Goal: Transaction & Acquisition: Purchase product/service

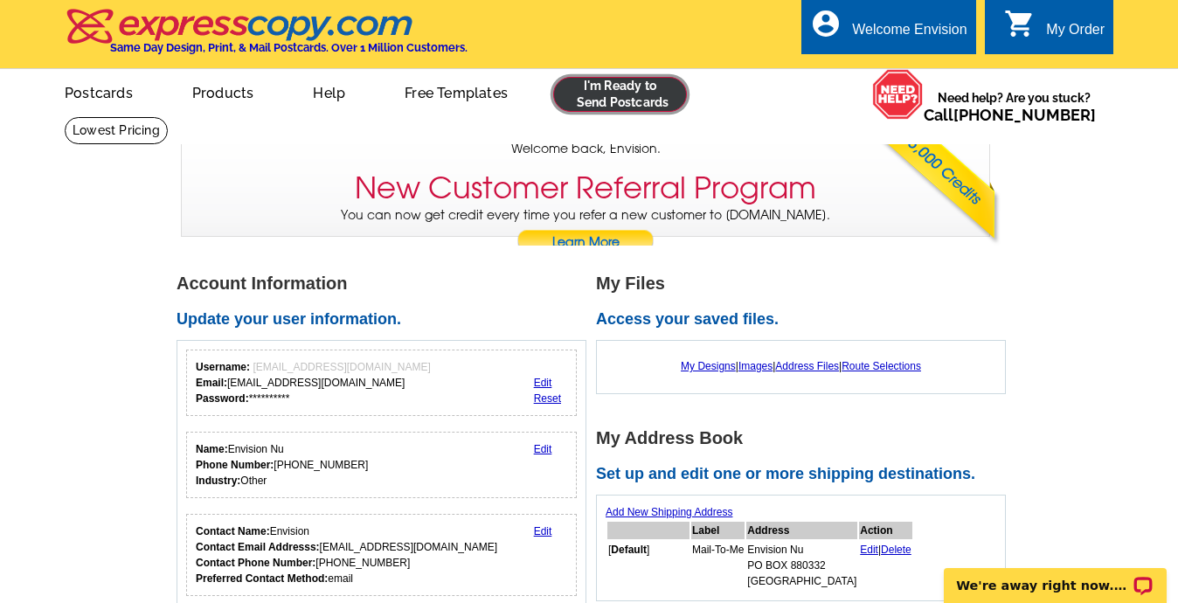
click at [605, 101] on link at bounding box center [620, 94] width 134 height 35
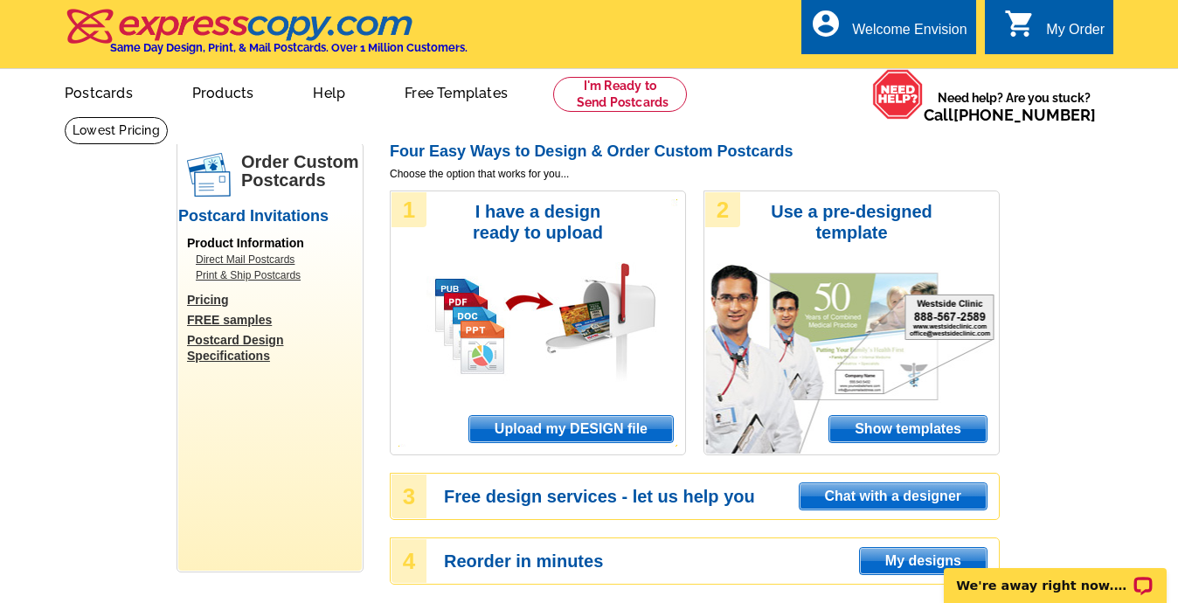
click at [554, 427] on span "Upload my DESIGN file" at bounding box center [571, 429] width 204 height 26
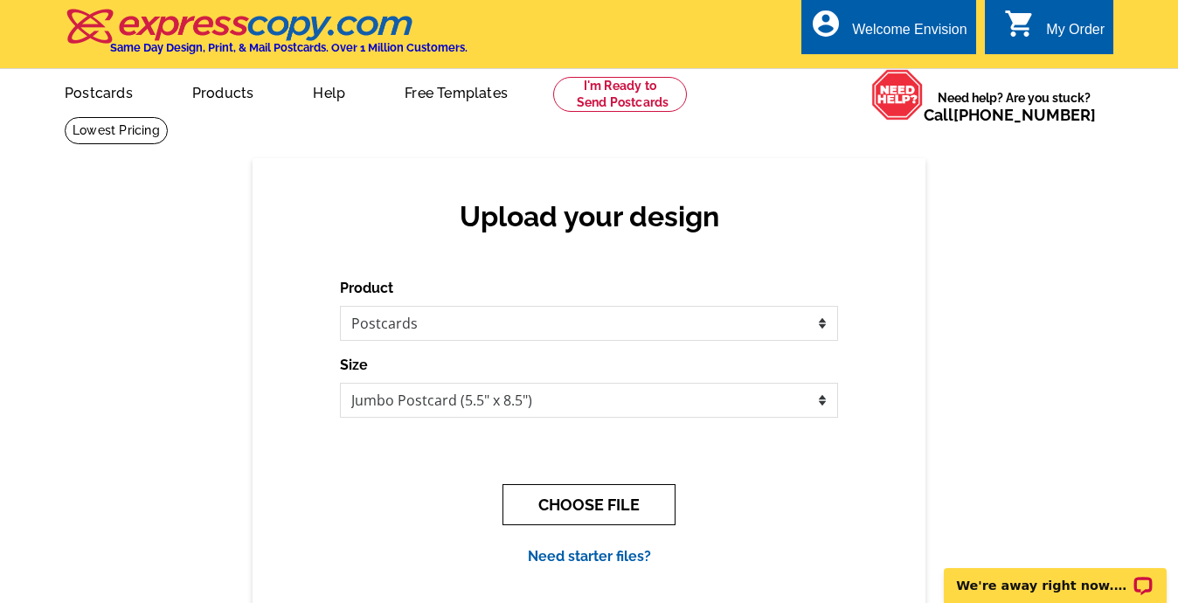
click at [567, 506] on button "CHOOSE FILE" at bounding box center [589, 504] width 173 height 41
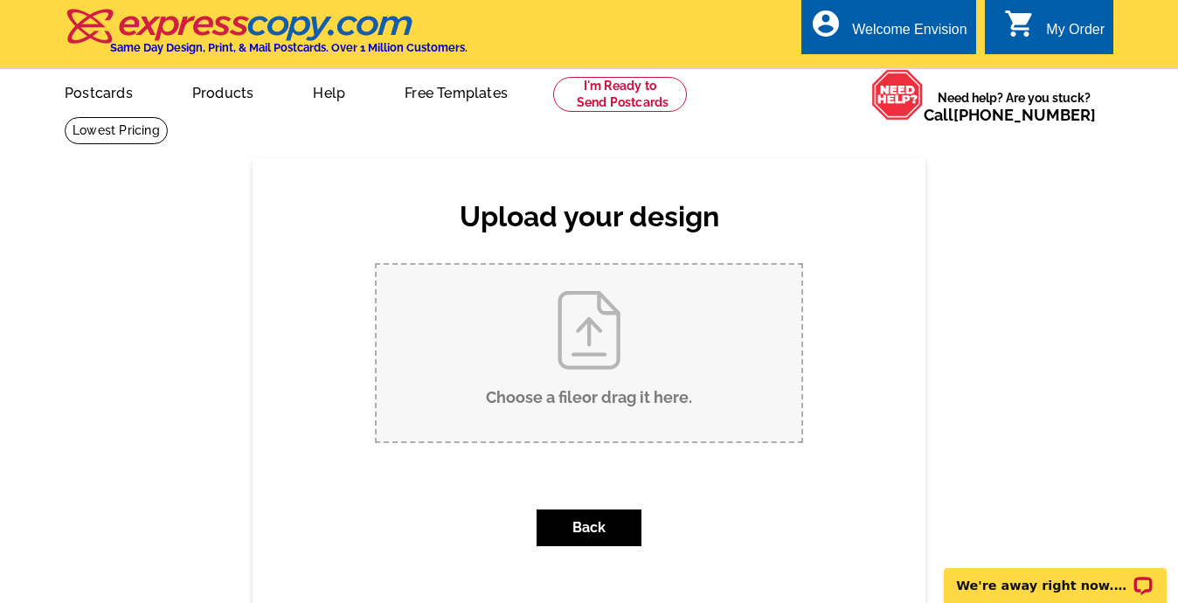
click at [580, 350] on input "Choose a file or drag it here ." at bounding box center [589, 353] width 425 height 177
type input "C:\fakepath\Bob 4970 Beauchamp postcard.pdf"
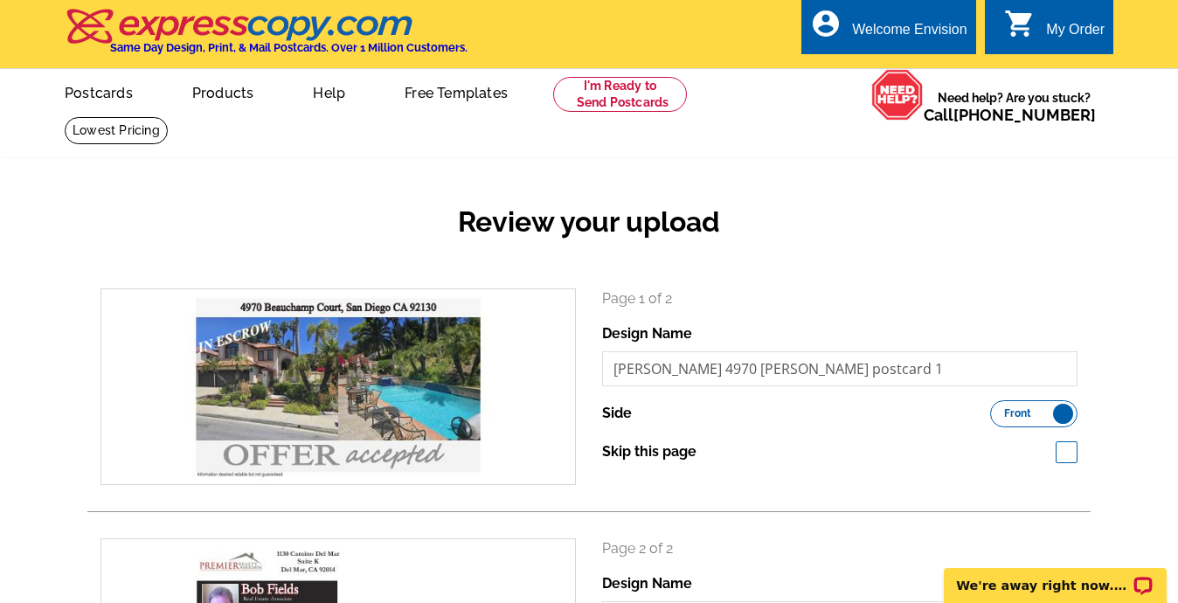
click at [1127, 378] on div "Review your upload search Page 1 of 2 Design Name Bob 4970 Beauchamp postcard 1…" at bounding box center [589, 506] width 1178 height 696
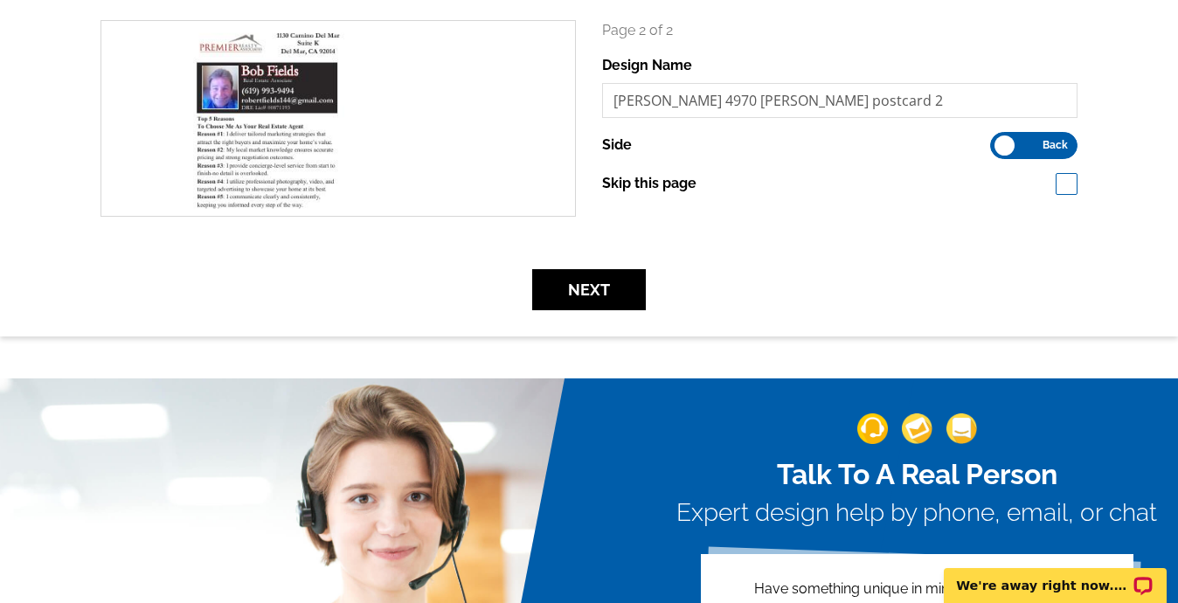
scroll to position [524, 0]
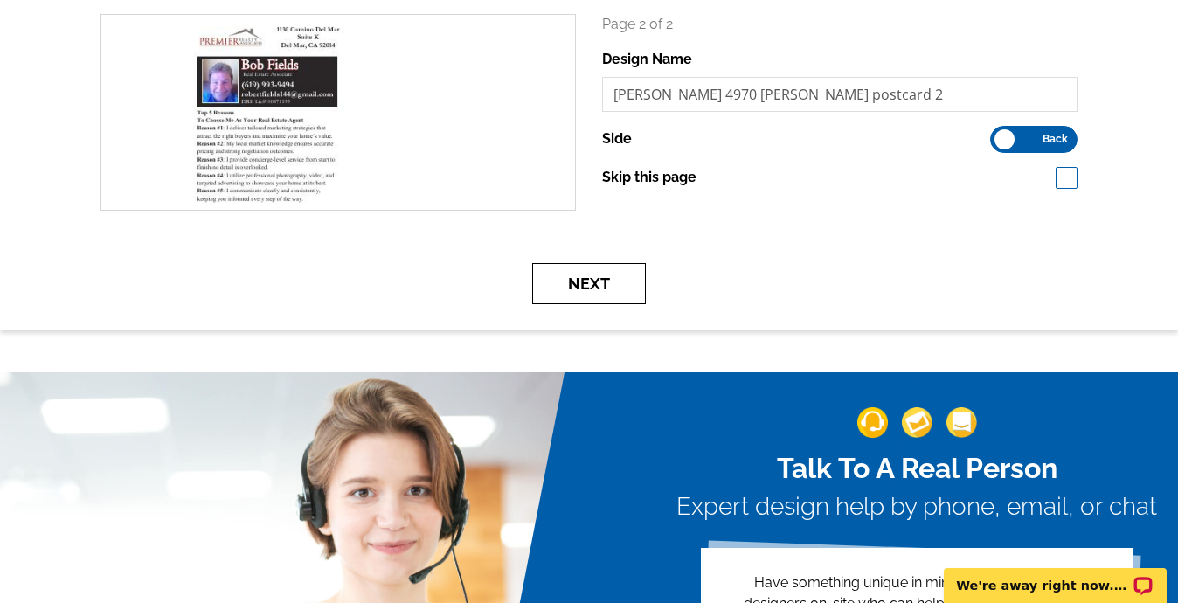
click at [594, 287] on button "Next" at bounding box center [589, 283] width 114 height 41
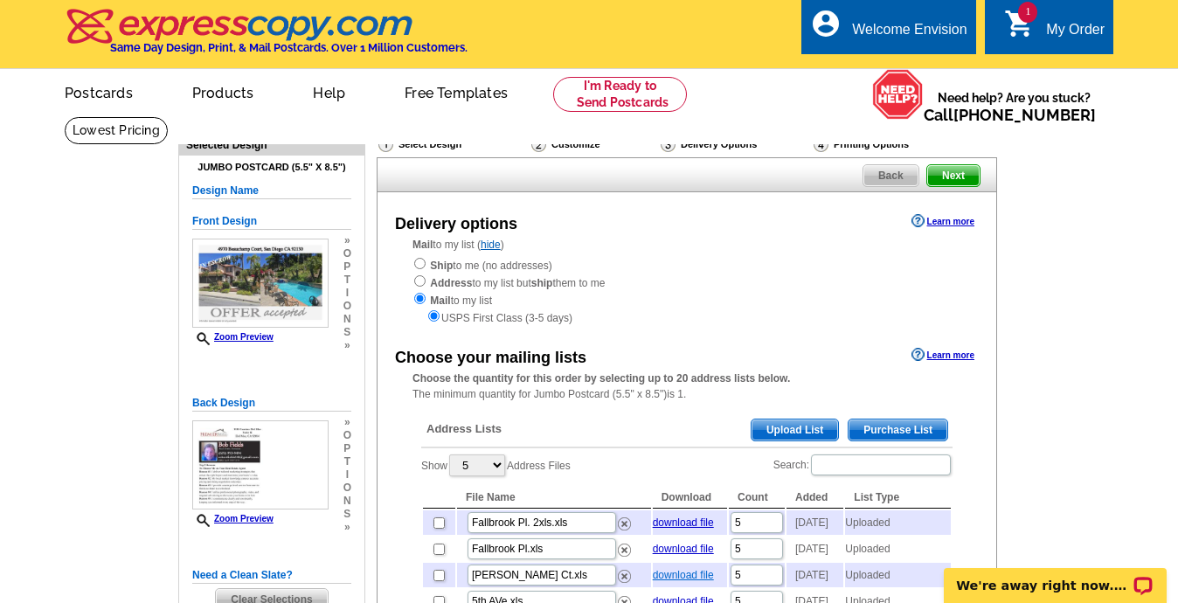
click at [668, 581] on link "download file" at bounding box center [683, 575] width 61 height 12
click at [792, 436] on span "Upload List" at bounding box center [795, 430] width 87 height 21
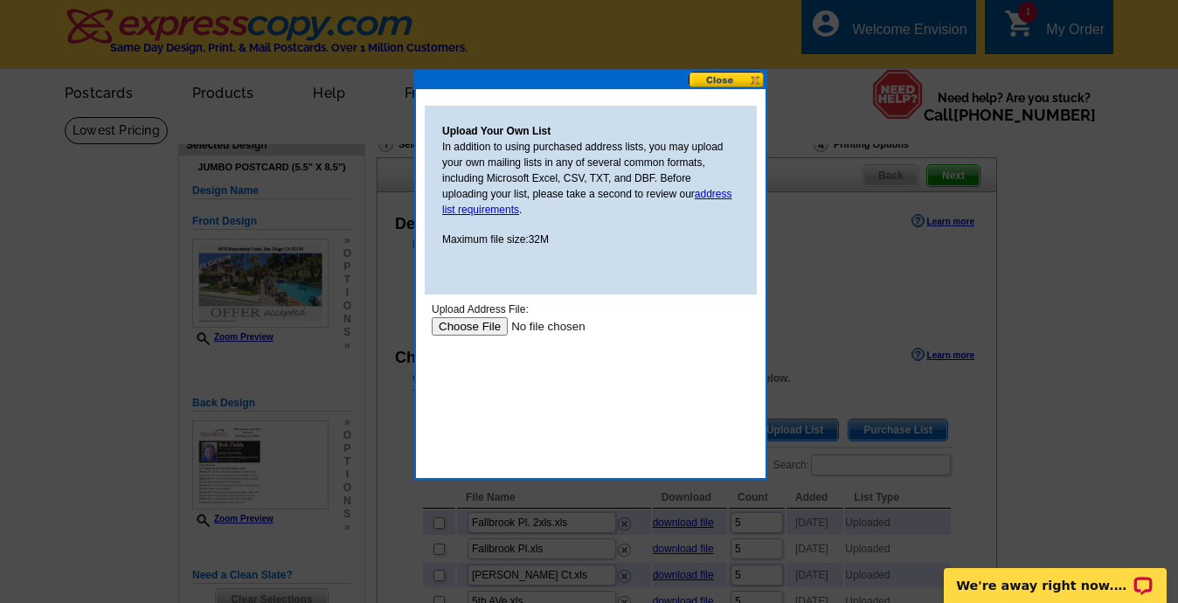
click at [473, 329] on input "file" at bounding box center [542, 326] width 221 height 18
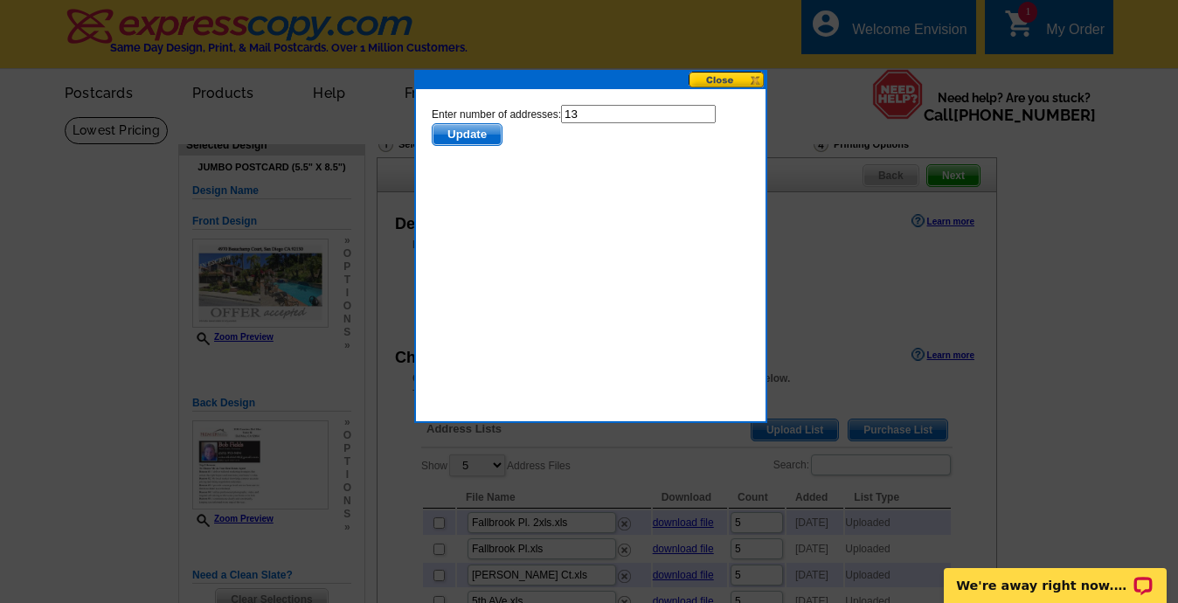
click at [591, 116] on input "13" at bounding box center [638, 114] width 155 height 18
type input "1"
type input "6"
click at [473, 134] on span "Update" at bounding box center [467, 134] width 69 height 21
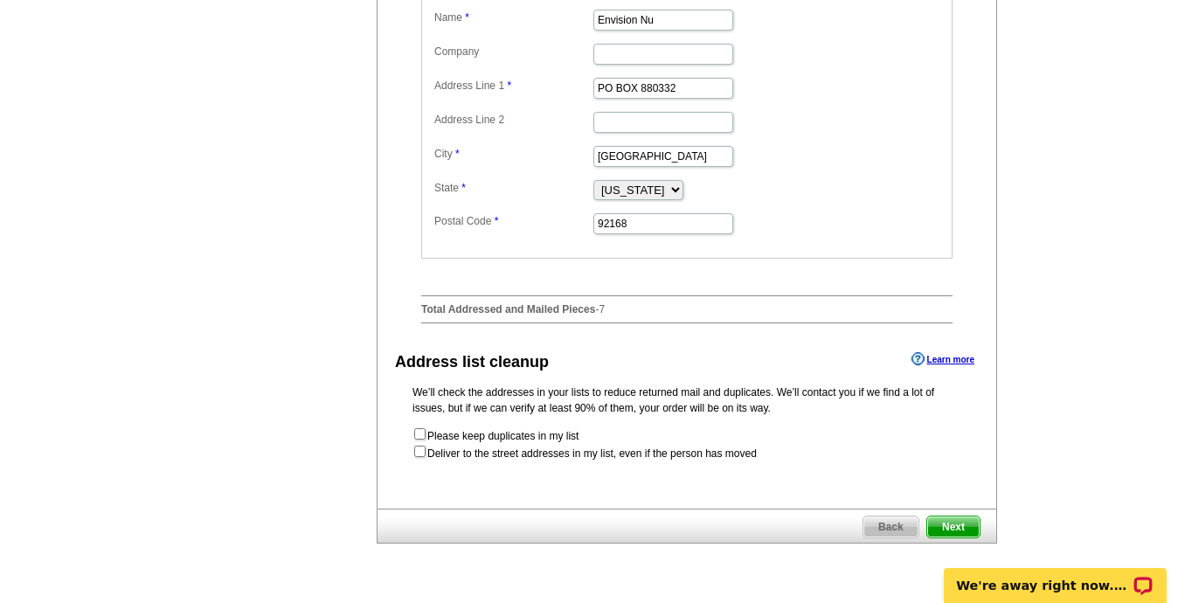
scroll to position [769, 0]
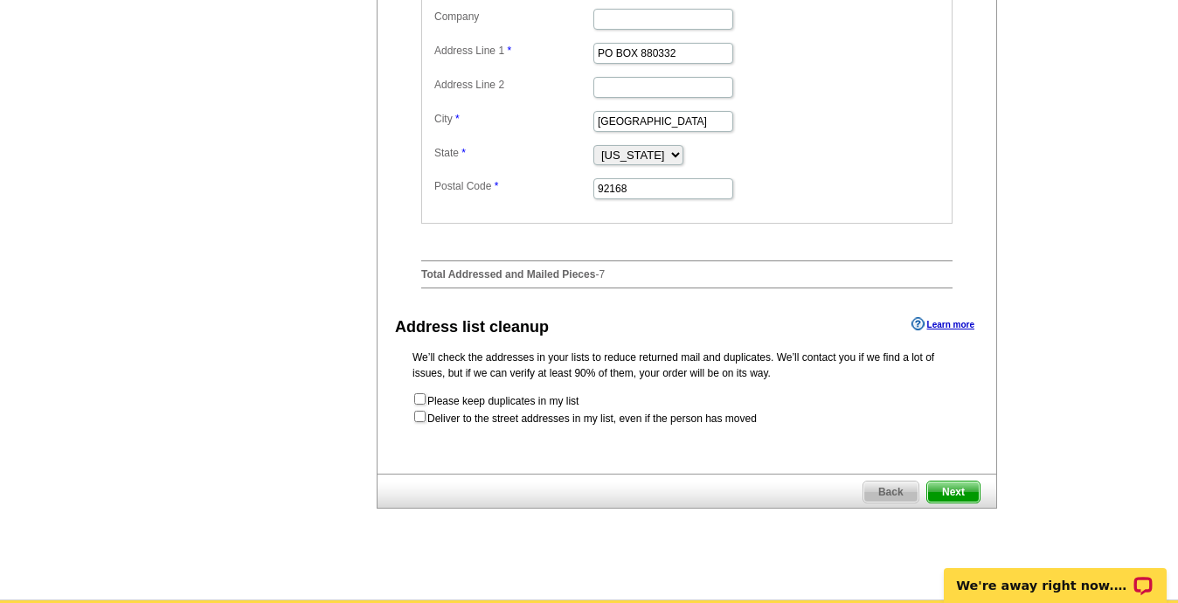
click at [956, 503] on span "Next" at bounding box center [953, 492] width 52 height 21
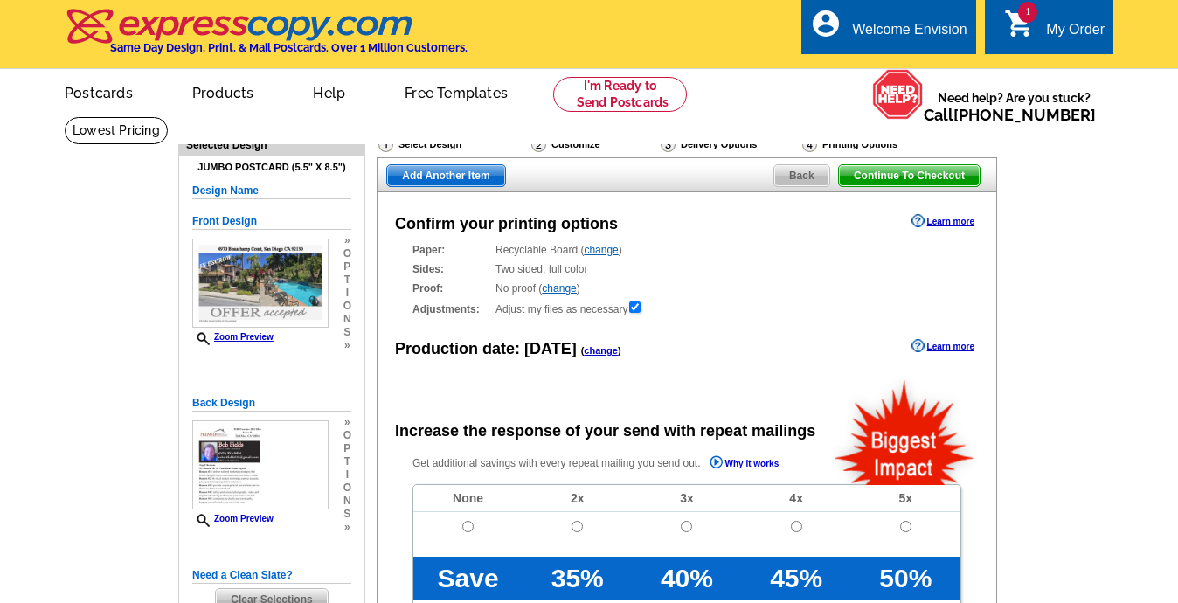
radio input "false"
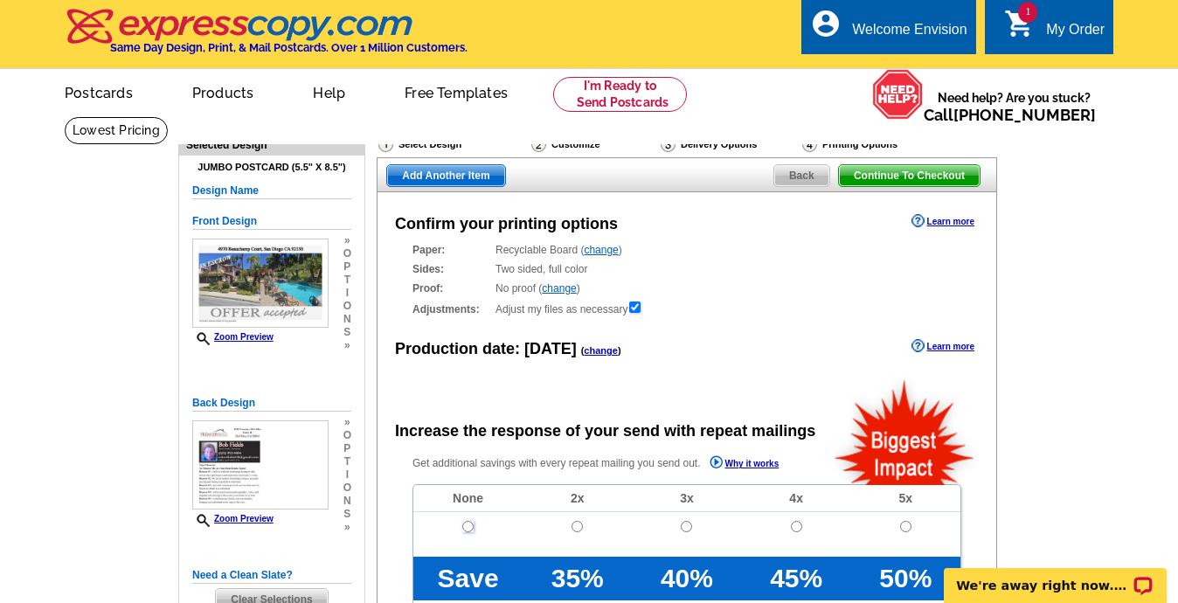
click at [470, 523] on input "radio" at bounding box center [467, 526] width 11 height 11
radio input "true"
click at [1021, 372] on main "Need Help? call [PHONE_NUMBER], chat with support, or have our designers make s…" at bounding box center [589, 591] width 1178 height 950
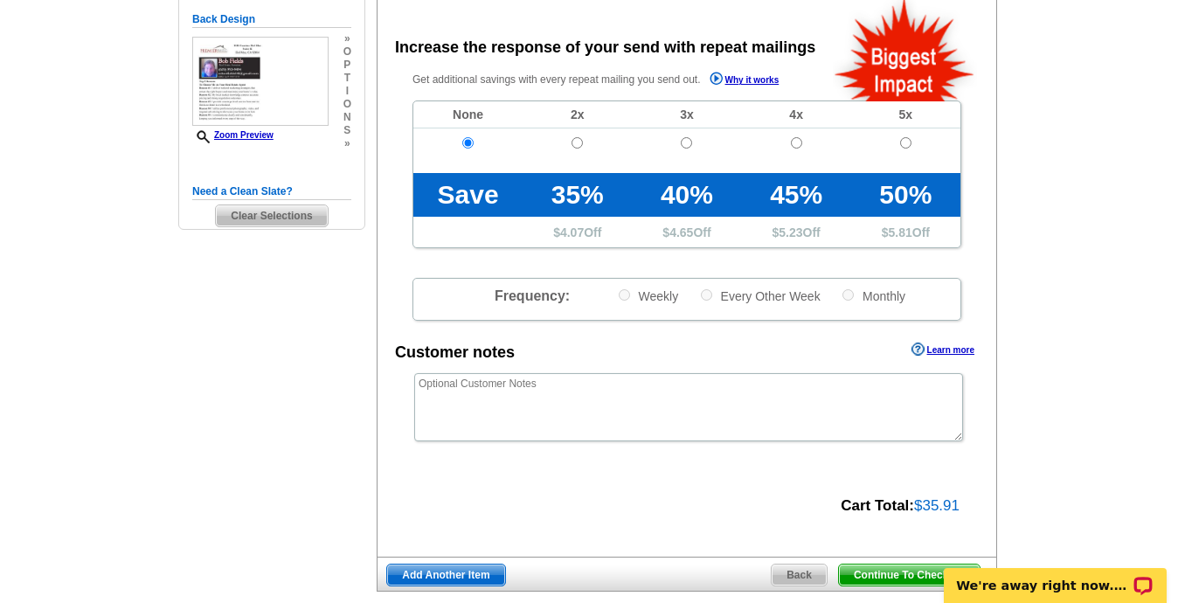
scroll to position [420, 0]
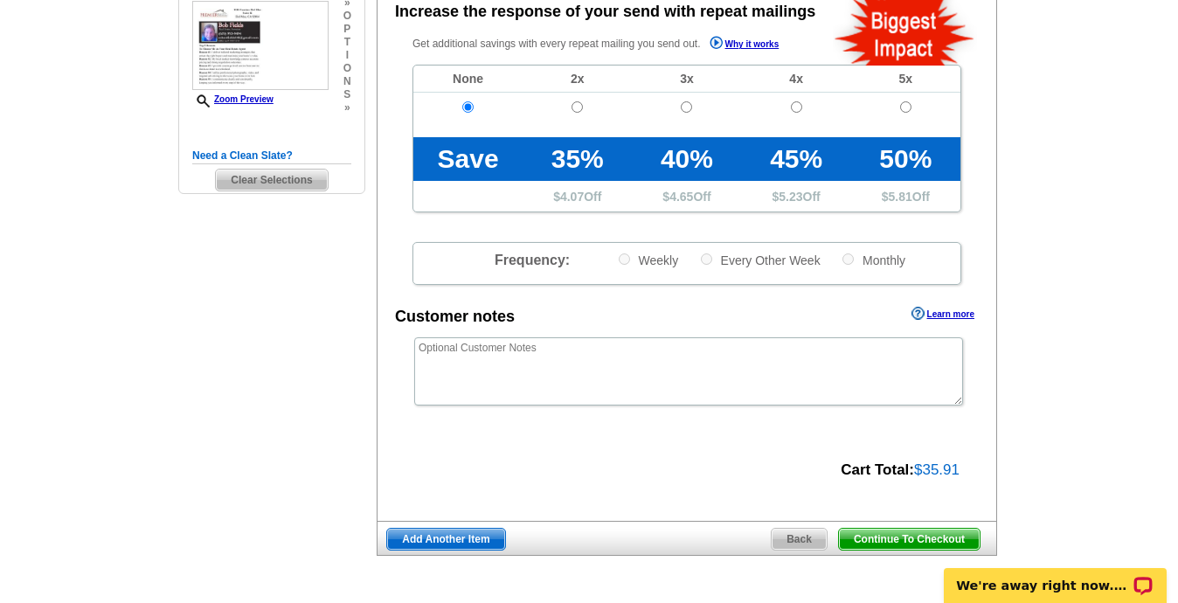
click at [899, 540] on span "Continue To Checkout" at bounding box center [909, 539] width 141 height 21
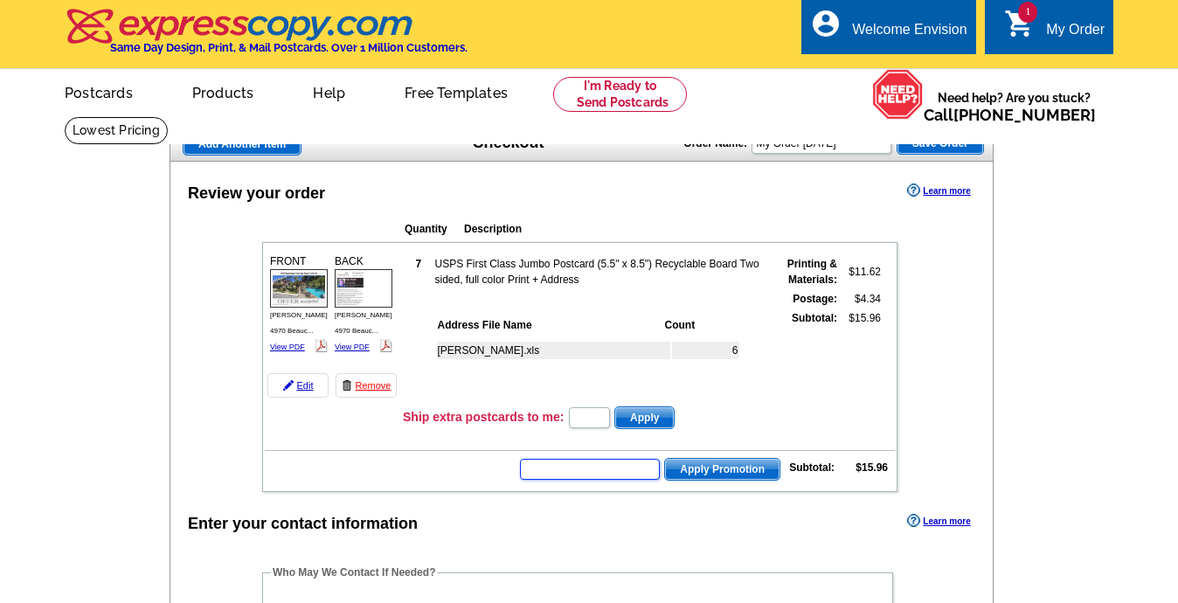
click at [589, 467] on input "text" at bounding box center [590, 469] width 140 height 21
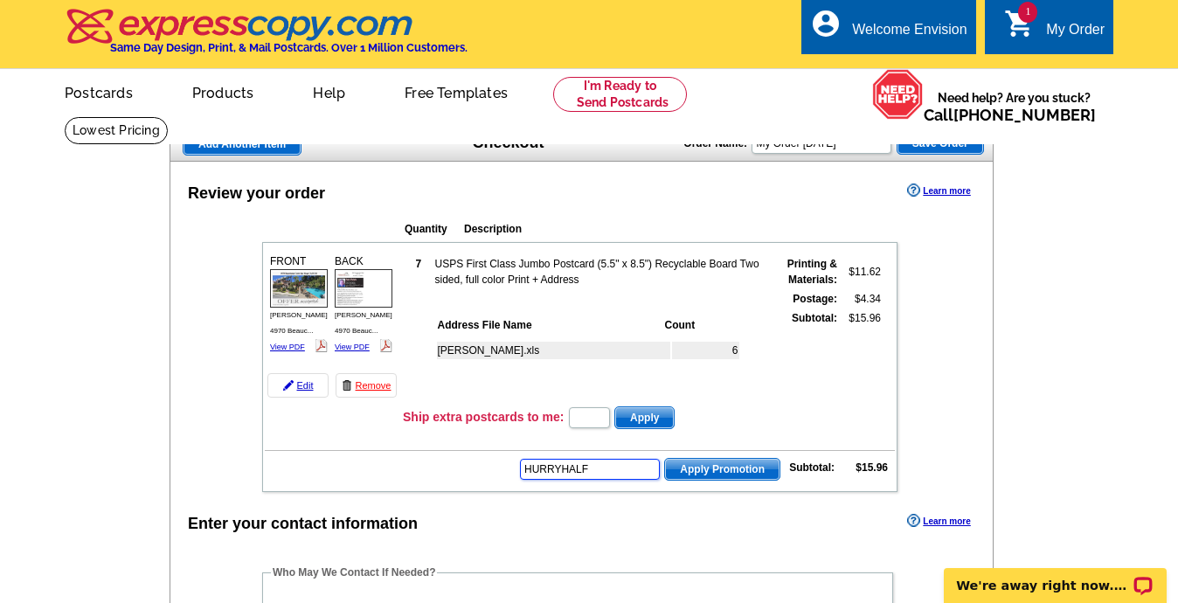
type input "HURRYHALF"
click at [731, 466] on span "Apply Promotion" at bounding box center [722, 469] width 114 height 21
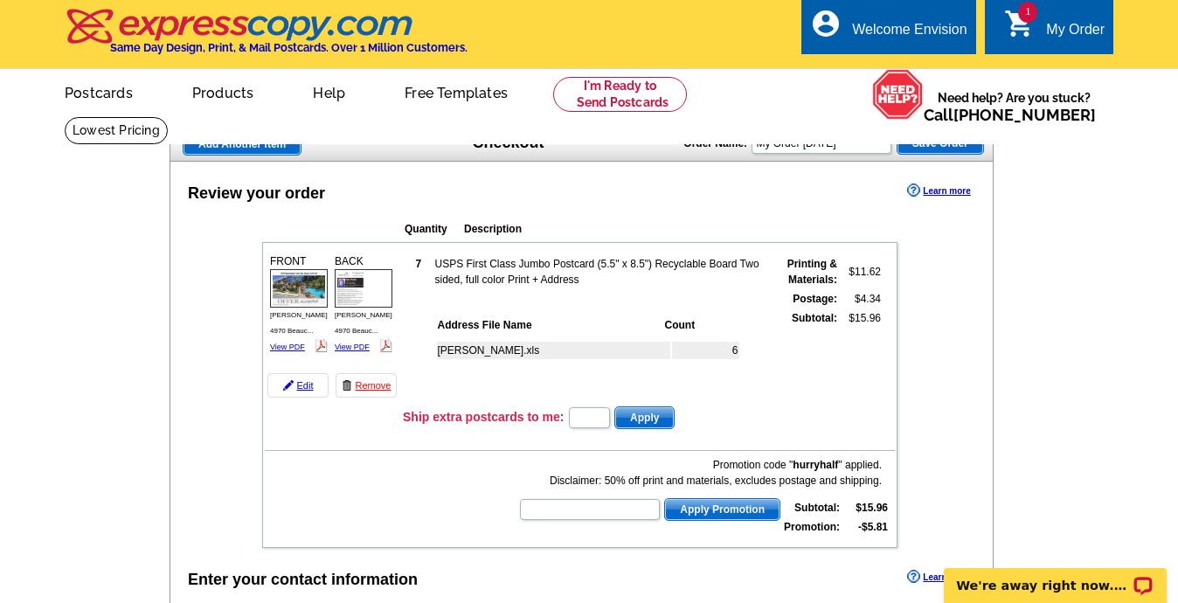
click at [926, 455] on div "Quantity Description FRONT 7 $11.62 $4.34 6" at bounding box center [579, 380] width 704 height 336
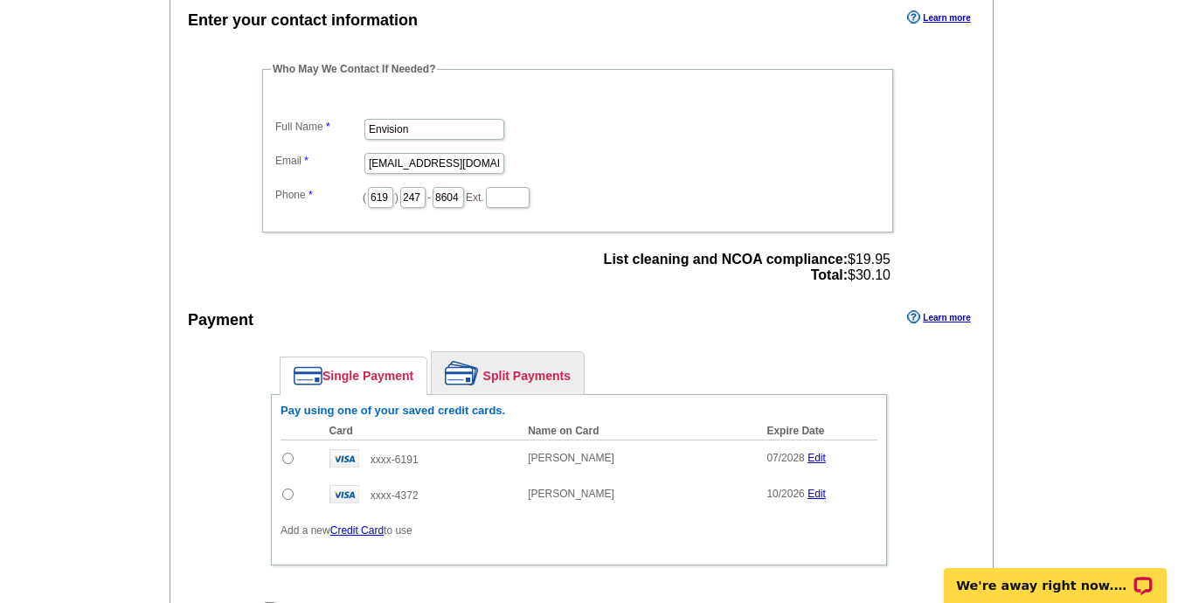
scroll to position [594, 0]
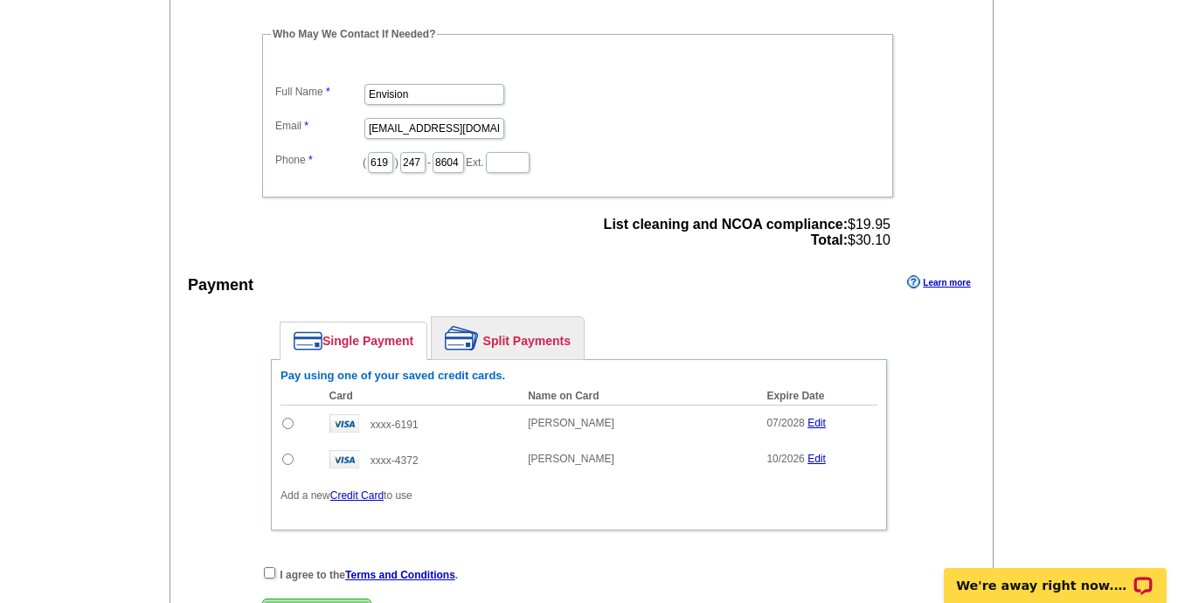
click at [939, 417] on div "Enter your contact information Learn more Who May We Contact If Needed? Full Na…" at bounding box center [581, 320] width 822 height 699
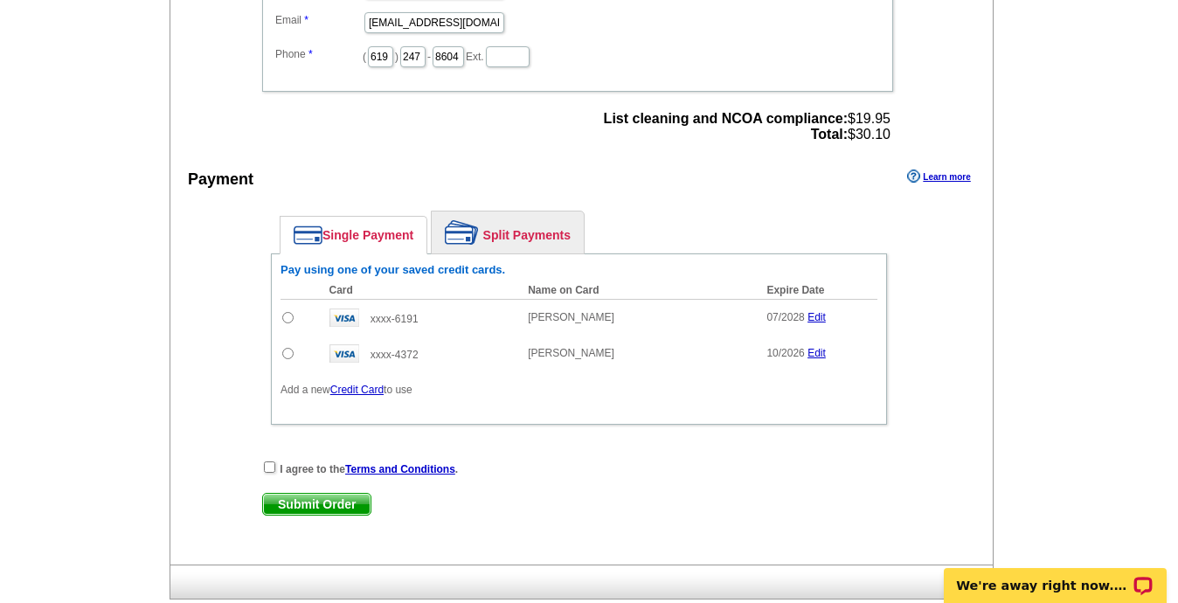
scroll to position [699, 0]
click at [377, 240] on link "Single Payment" at bounding box center [354, 236] width 146 height 37
click at [361, 388] on link "Credit Card" at bounding box center [356, 391] width 53 height 12
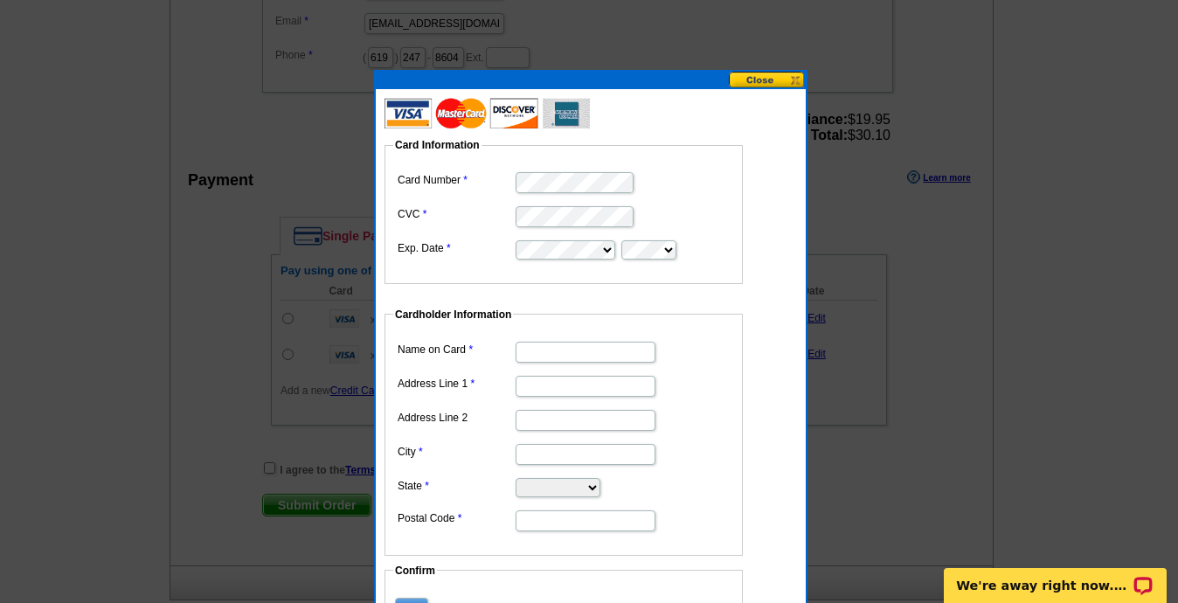
click at [565, 347] on input "Name on Card" at bounding box center [586, 352] width 140 height 21
type input "[PERSON_NAME]"
click at [573, 390] on input "Address Line 1" at bounding box center [586, 386] width 140 height 21
type input "[STREET_ADDRESS]"
type input "Santee"
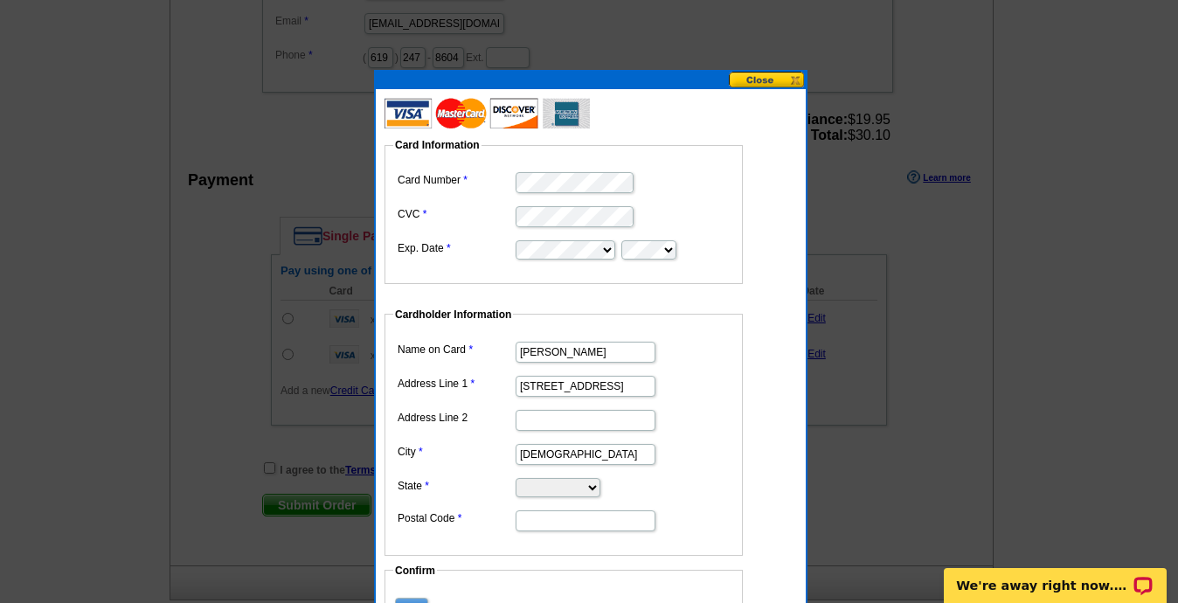
select select "CA"
type input "92071"
click at [758, 447] on dd "Cardholder Information Name on Card R Adams Address Line 1 9670 Ramsgate way Ad…" at bounding box center [573, 431] width 376 height 249
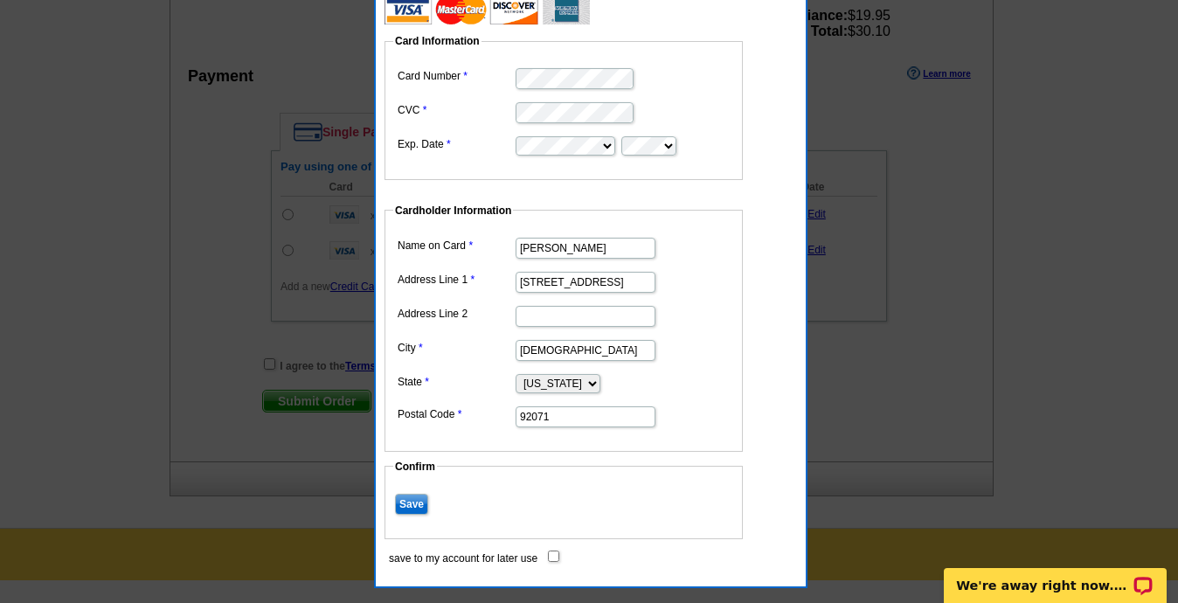
scroll to position [804, 0]
click at [556, 553] on input "save to my account for later use" at bounding box center [553, 555] width 11 height 11
checkbox input "true"
click at [413, 500] on input "Save" at bounding box center [411, 503] width 33 height 21
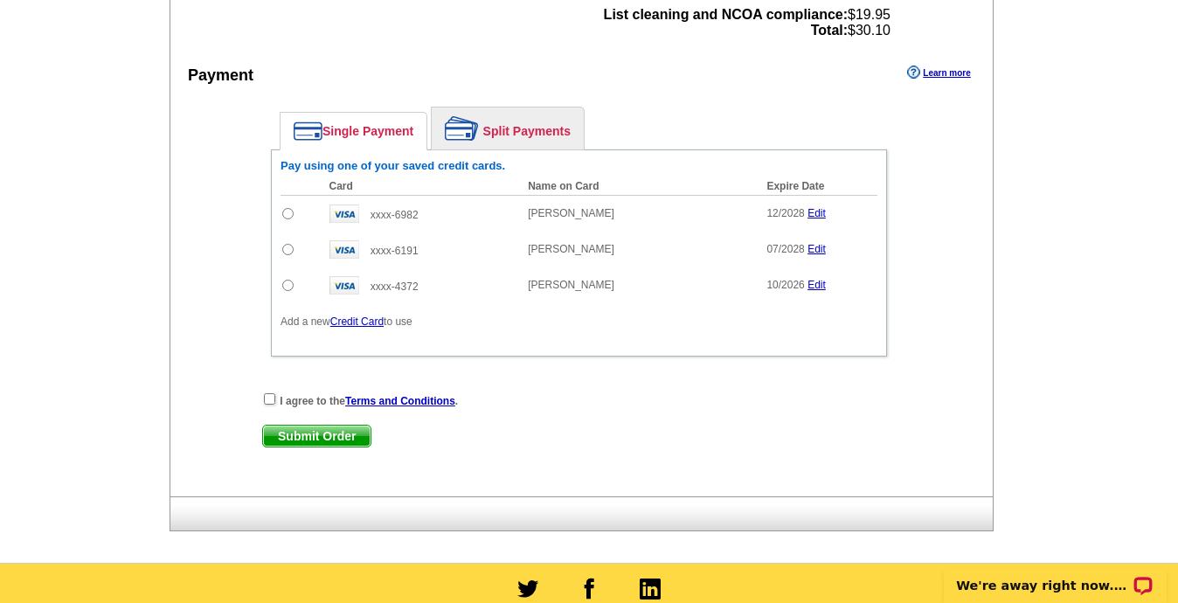
click at [291, 217] on input "radio" at bounding box center [287, 213] width 11 height 11
radio input "true"
click at [274, 400] on input "checkbox" at bounding box center [269, 398] width 11 height 11
checkbox input "true"
click at [322, 438] on span "Submit Order" at bounding box center [317, 436] width 108 height 21
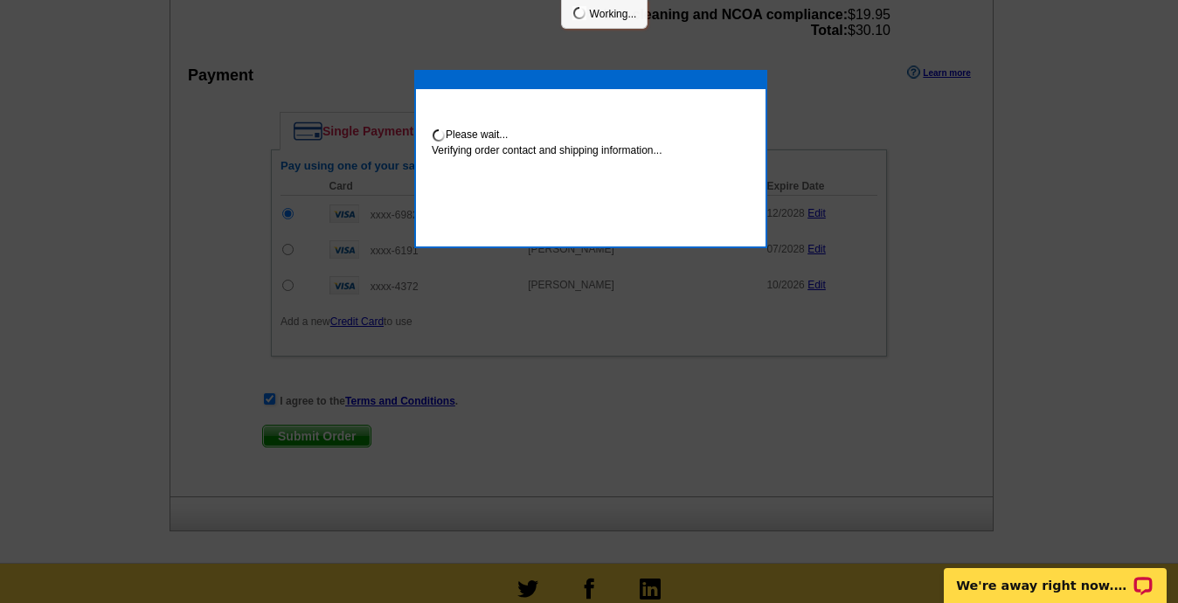
scroll to position [892, 0]
